Goal: Task Accomplishment & Management: Manage account settings

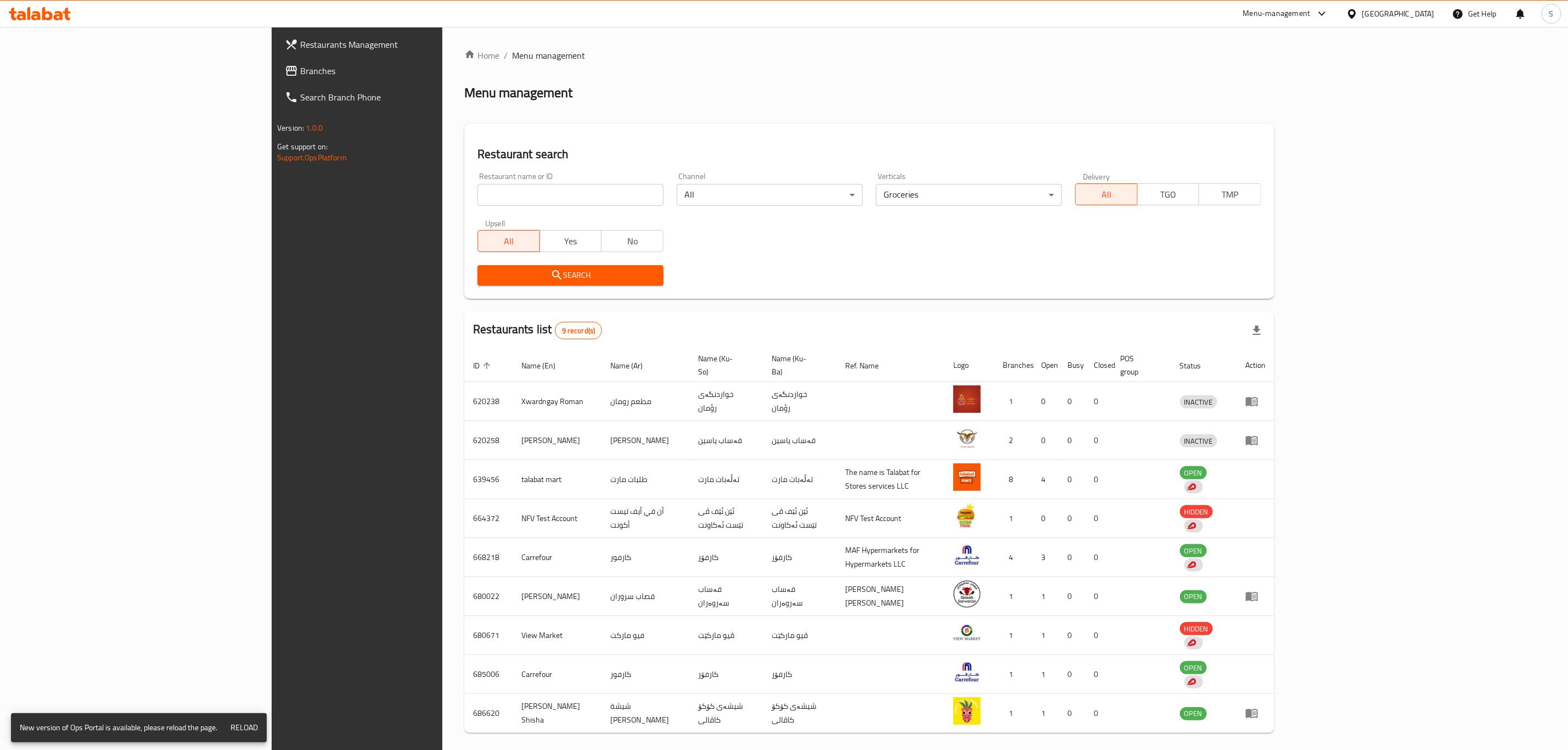
drag, startPoint x: 0, startPoint y: 0, endPoint x: 431, endPoint y: 199, distance: 474.7
click at [478, 199] on input "search" at bounding box center [570, 195] width 186 height 22
type input "sarwaran"
click at [486, 279] on span "Search" at bounding box center [570, 275] width 169 height 14
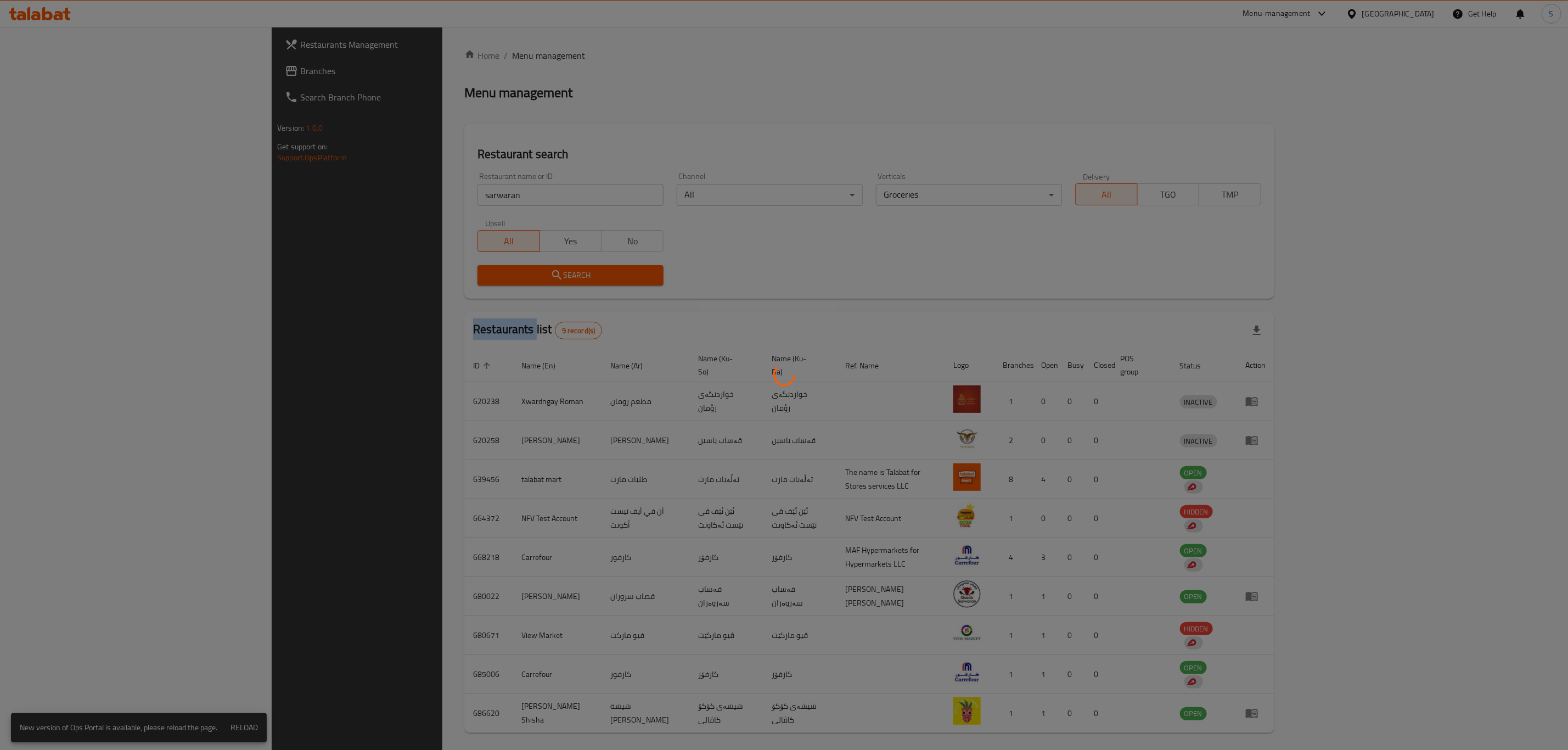
click at [446, 279] on div at bounding box center [784, 375] width 1568 height 750
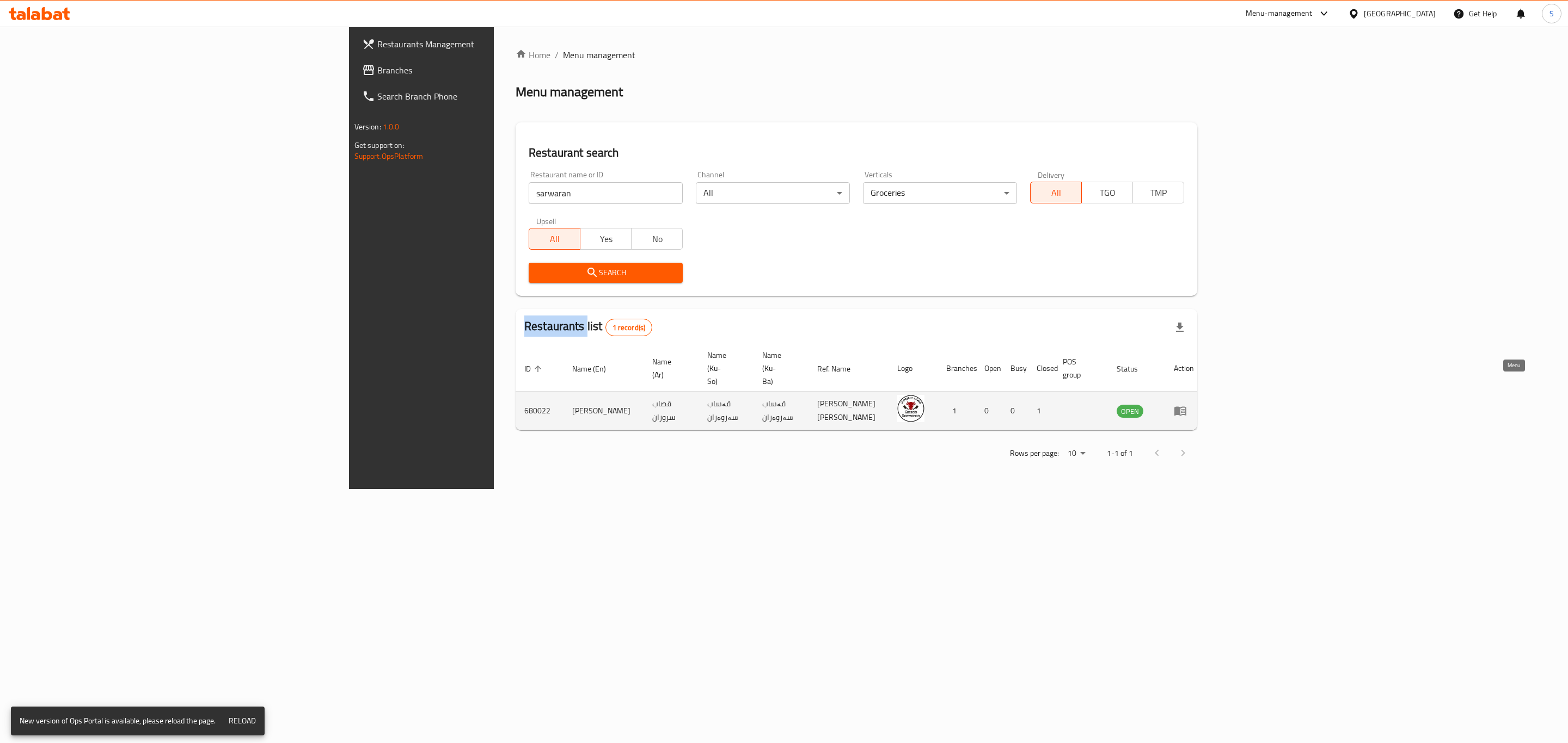
click at [1186, 407] on icon "enhanced table" at bounding box center [1180, 412] width 12 height 9
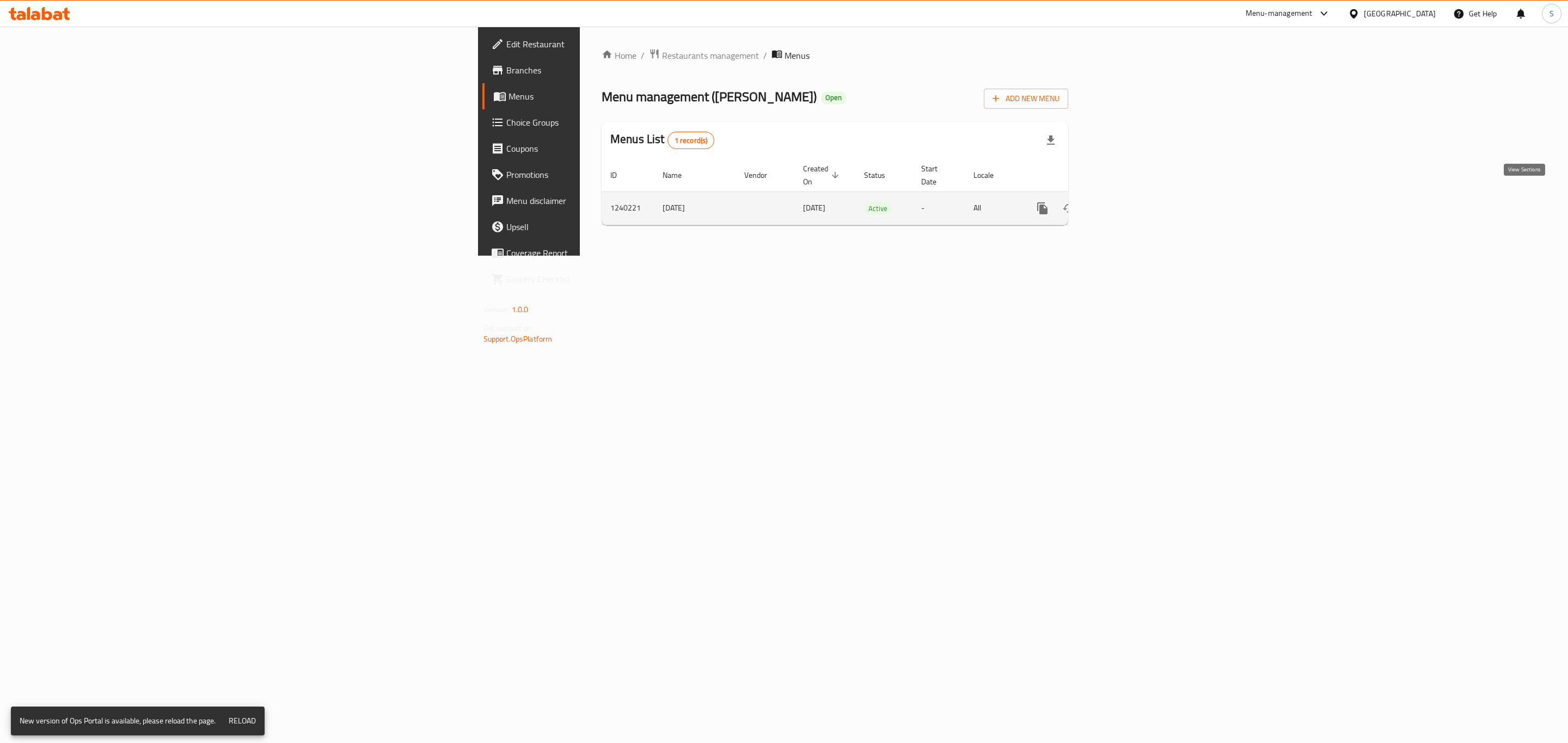
click at [1127, 202] on icon "enhanced table" at bounding box center [1121, 209] width 13 height 13
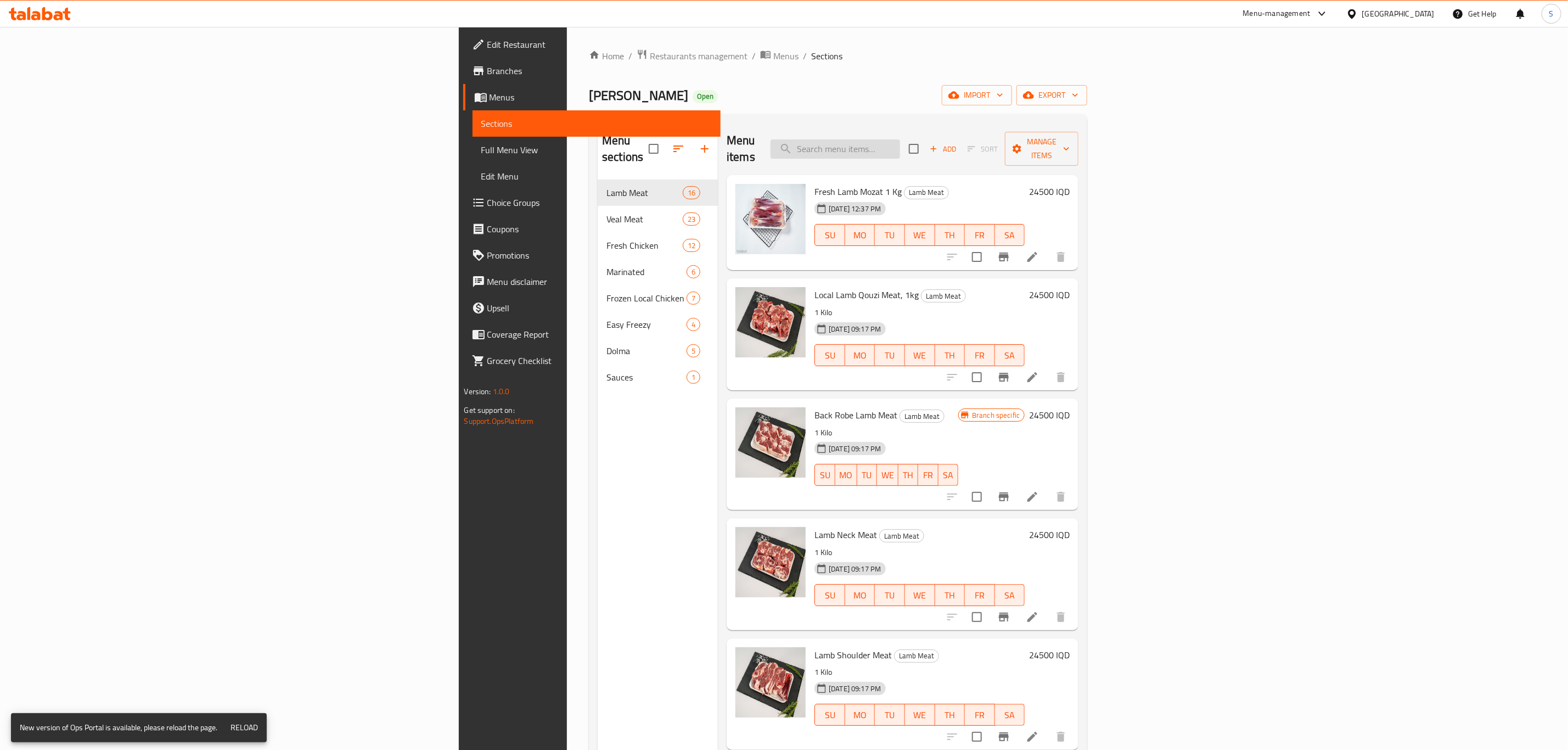
click at [901, 146] on input "search" at bounding box center [835, 149] width 129 height 19
paste input "قوانص دجاج طازجة 1 كجم"
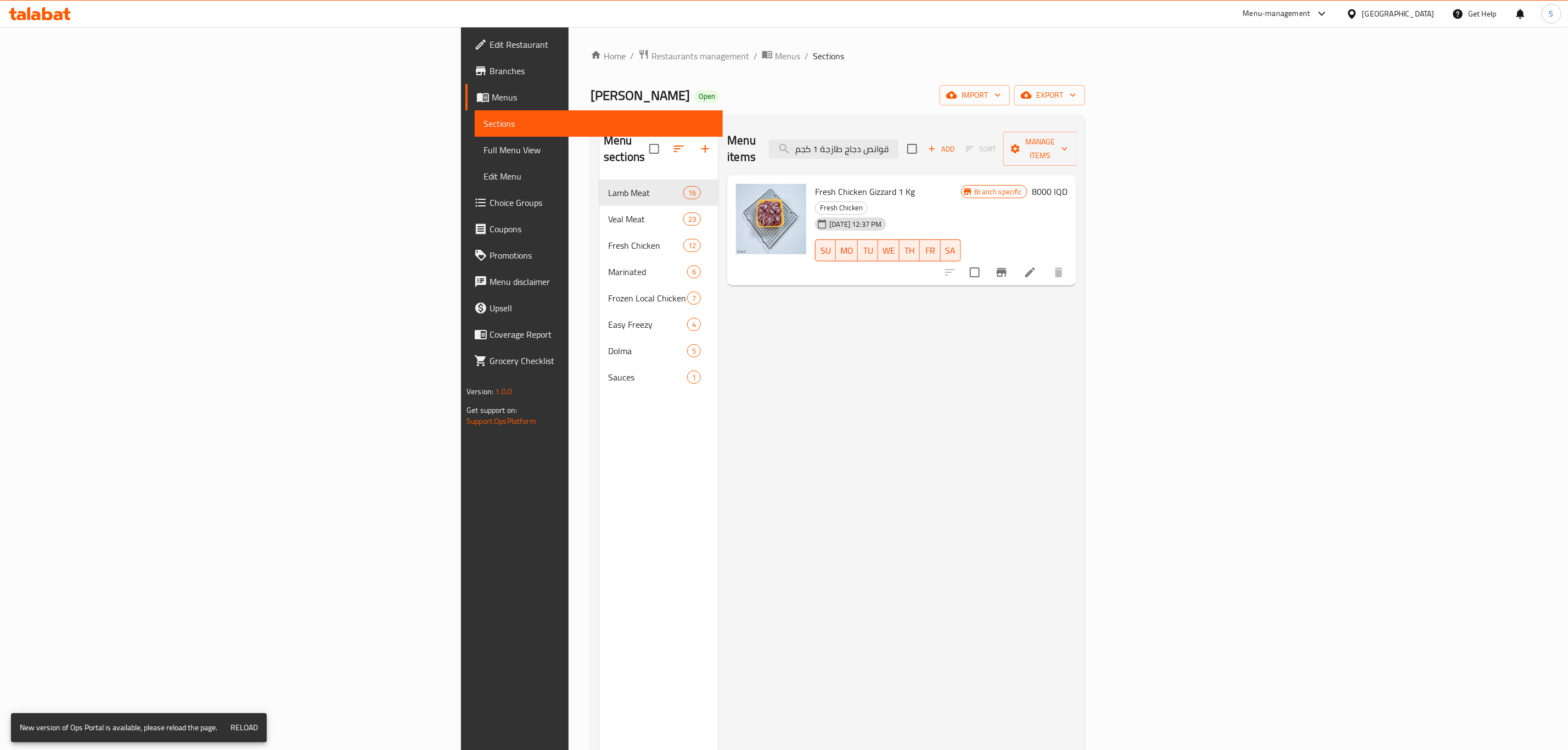
type input "قوانص دجاج طازجة 1 كجم"
click at [1036, 267] on icon at bounding box center [1030, 272] width 9 height 9
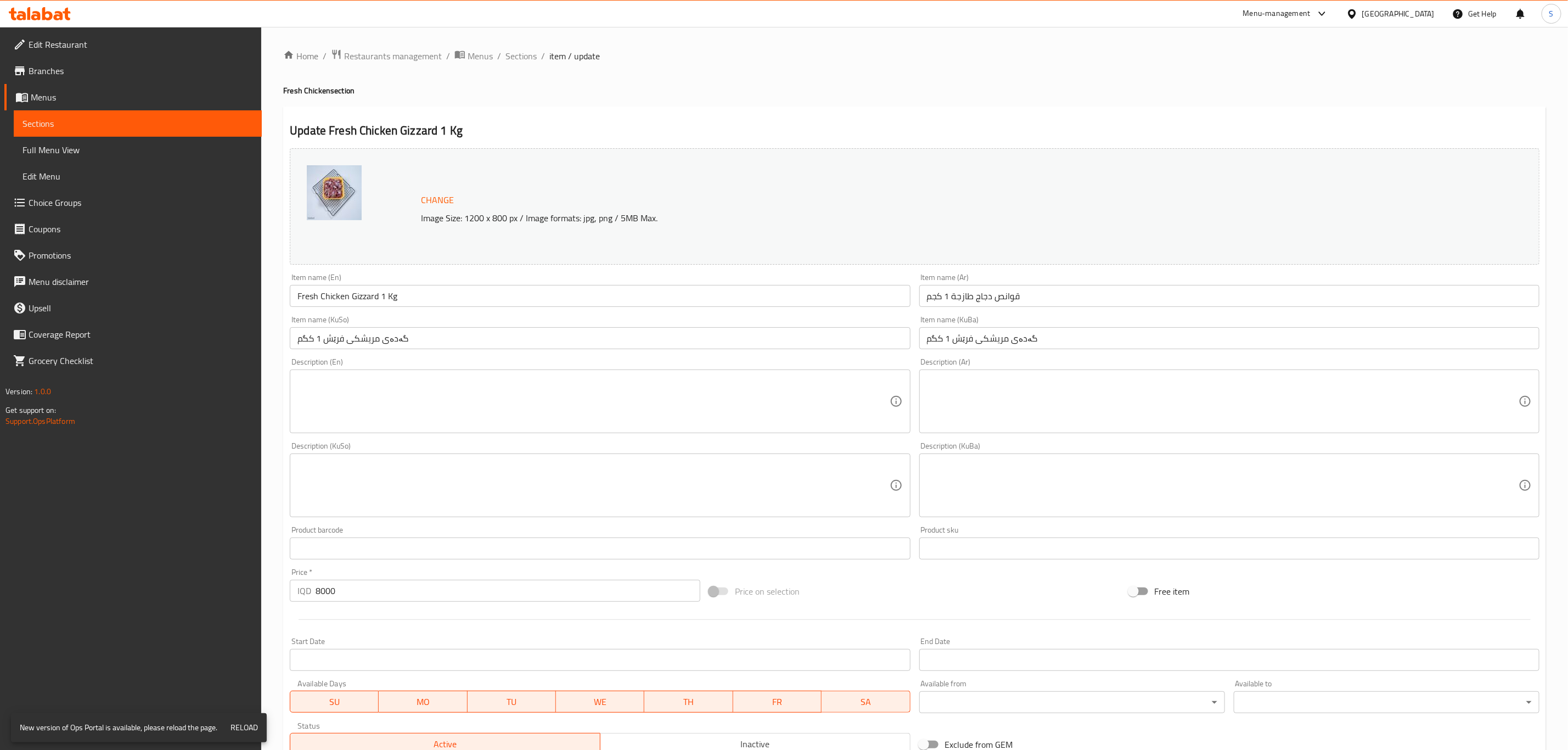
drag, startPoint x: 526, startPoint y: 50, endPoint x: 542, endPoint y: 83, distance: 36.7
click at [526, 50] on span "Sections" at bounding box center [521, 56] width 31 height 13
